Goal: Task Accomplishment & Management: Complete application form

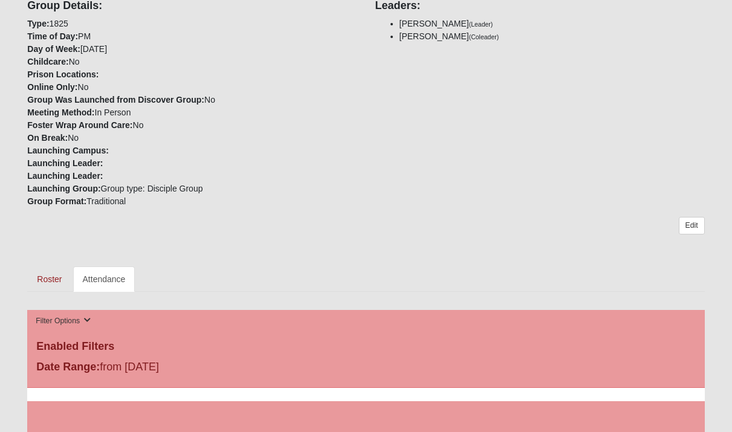
scroll to position [456, 0]
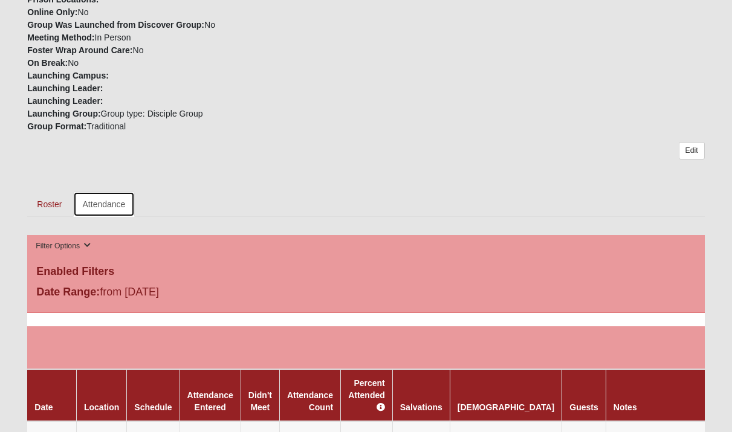
click at [122, 192] on link "Attendance" at bounding box center [104, 204] width 62 height 25
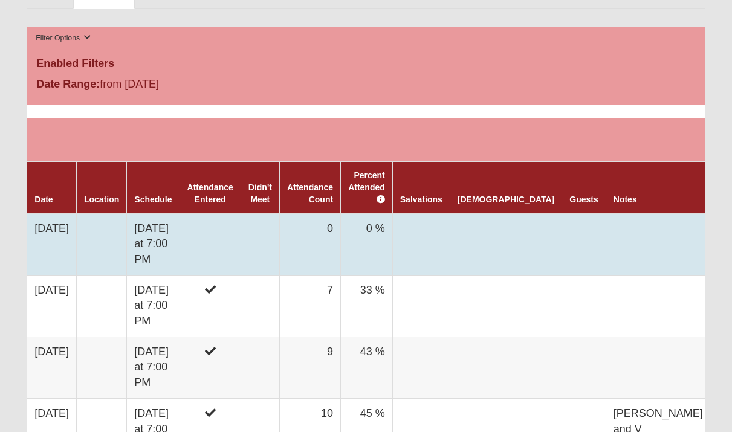
scroll to position [666, 0]
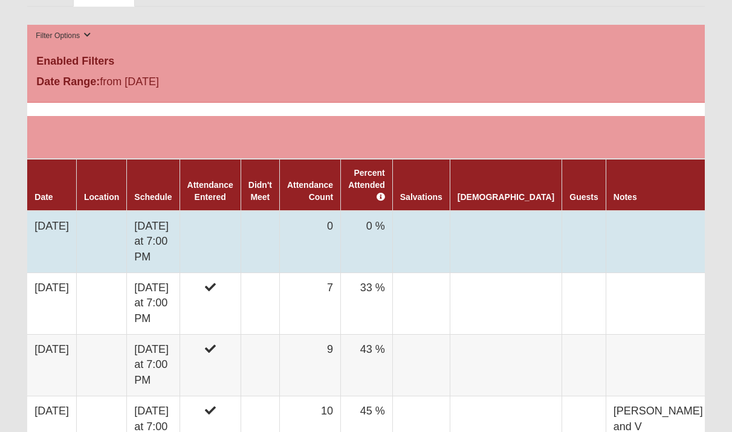
click at [149, 215] on td "[DATE] at 7:00 PM" at bounding box center [153, 242] width 53 height 62
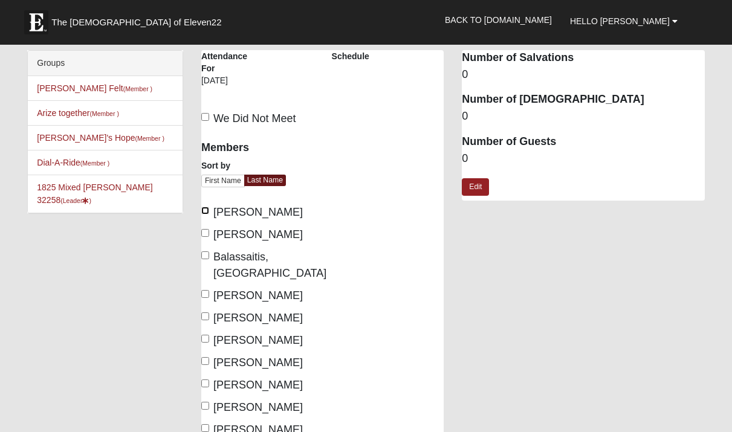
click at [204, 212] on input "[PERSON_NAME]" at bounding box center [205, 211] width 8 height 8
checkbox input "true"
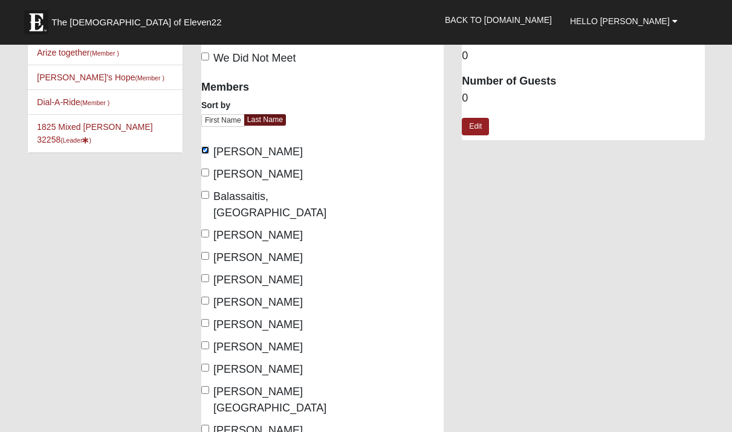
scroll to position [88, 0]
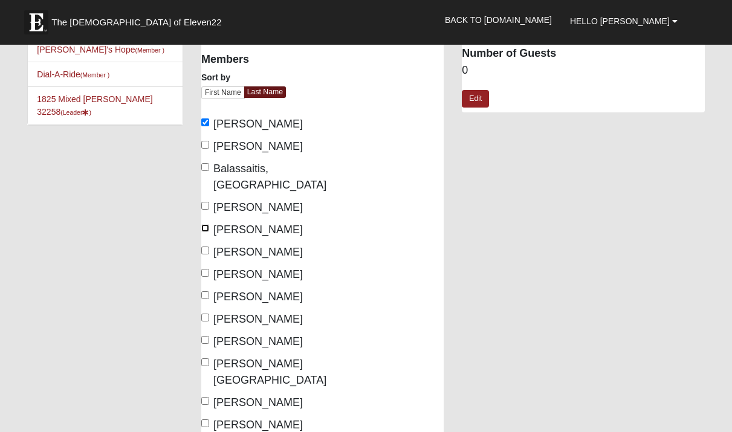
click at [208, 224] on input "[PERSON_NAME]" at bounding box center [205, 228] width 8 height 8
checkbox input "true"
click at [206, 247] on input "Clark, Rhiannon" at bounding box center [205, 251] width 8 height 8
checkbox input "true"
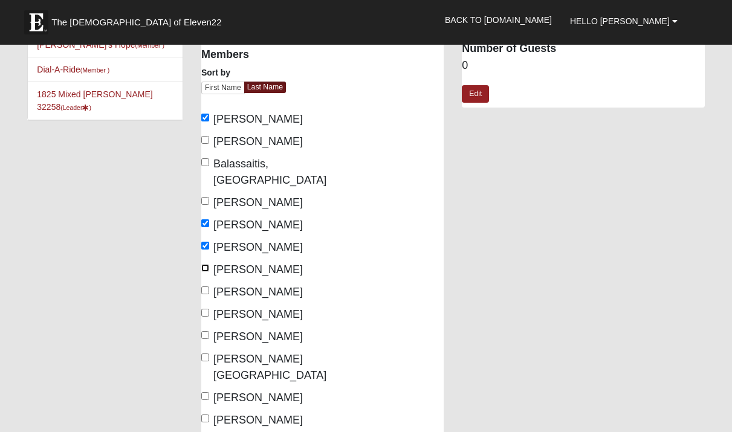
click at [205, 264] on input "Clement, Sophie" at bounding box center [205, 268] width 8 height 8
checkbox input "true"
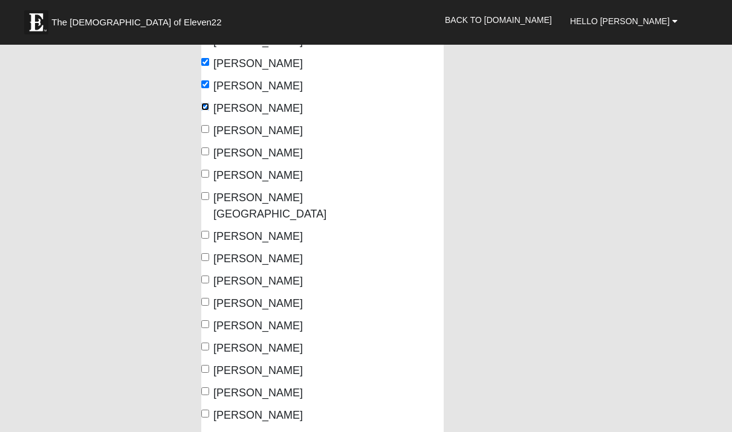
scroll to position [267, 0]
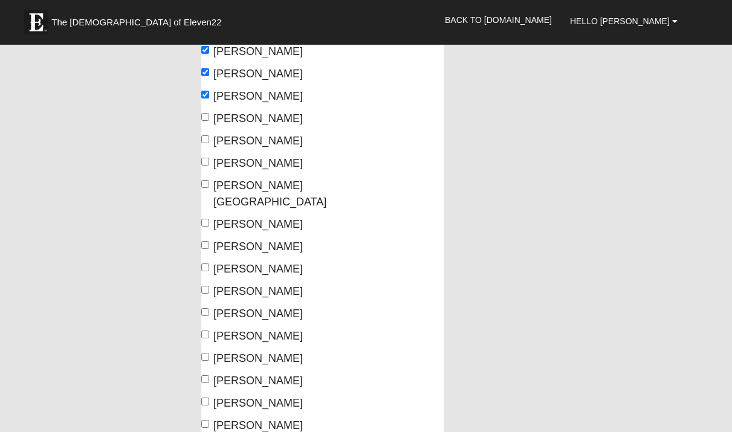
click at [205, 283] on label "Fraser, Reagan" at bounding box center [252, 291] width 102 height 16
click at [205, 286] on input "Fraser, Reagan" at bounding box center [205, 290] width 8 height 8
checkbox input "true"
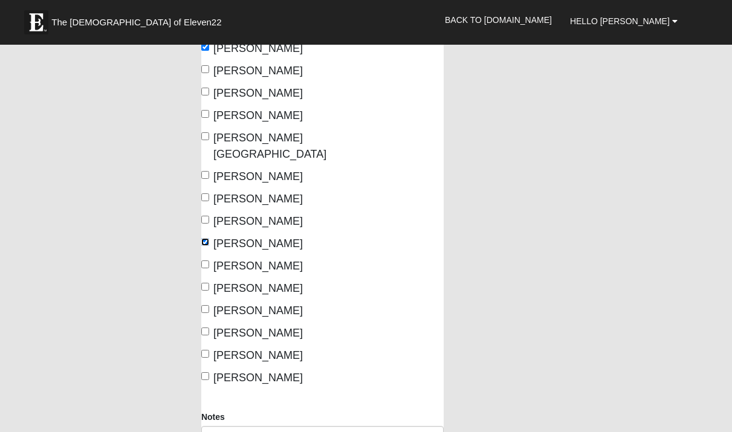
scroll to position [321, 0]
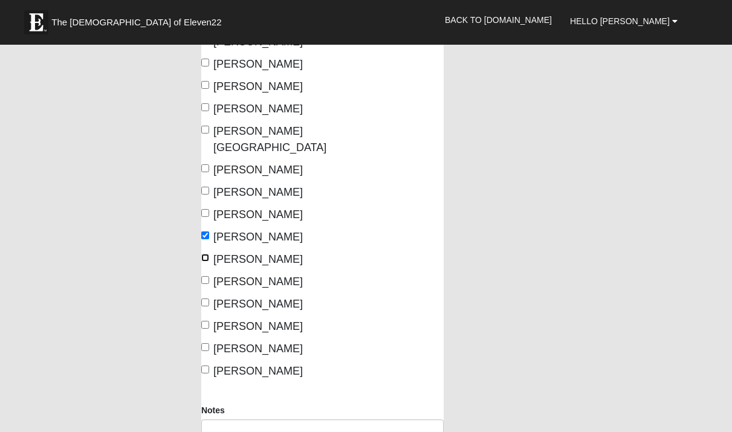
click at [205, 254] on input "Harmon, Ty" at bounding box center [205, 258] width 8 height 8
checkbox input "true"
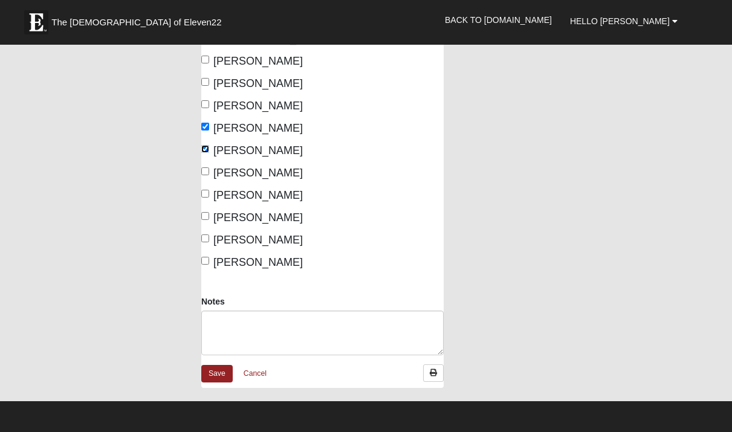
scroll to position [430, 0]
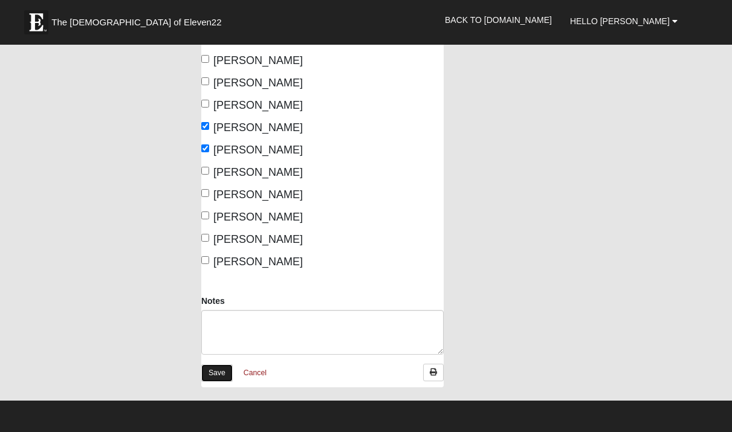
click at [225, 364] on link "Save" at bounding box center [216, 373] width 31 height 18
